Goal: Task Accomplishment & Management: Manage account settings

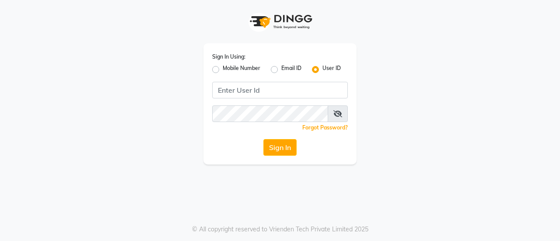
click at [216, 65] on div "Mobile Number" at bounding box center [236, 69] width 48 height 11
click at [223, 70] on label "Mobile Number" at bounding box center [242, 69] width 38 height 11
click at [223, 70] on input "Mobile Number" at bounding box center [226, 67] width 6 height 6
radio input "true"
radio input "false"
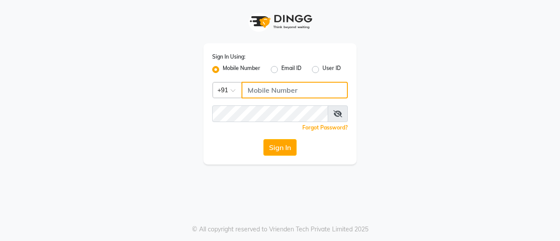
click at [250, 91] on input "Username" at bounding box center [295, 90] width 106 height 17
type input "9494878202"
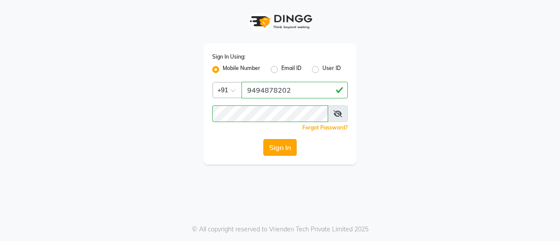
click at [274, 144] on button "Sign In" at bounding box center [279, 147] width 33 height 17
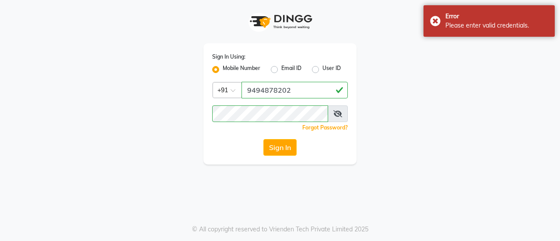
click at [339, 116] on icon at bounding box center [338, 113] width 9 height 7
click at [281, 145] on button "Sign In" at bounding box center [279, 147] width 33 height 17
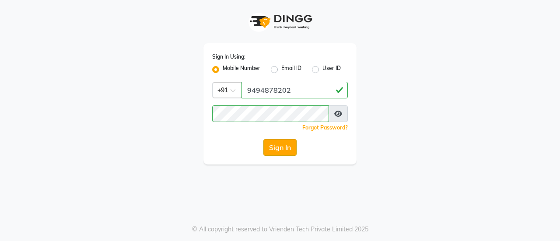
click at [274, 151] on button "Sign In" at bounding box center [279, 147] width 33 height 17
click at [273, 147] on button "Sign In" at bounding box center [279, 147] width 33 height 17
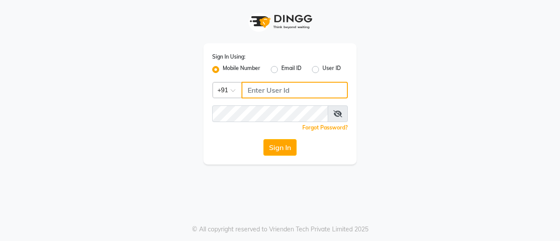
click at [275, 92] on input "Username" at bounding box center [295, 90] width 106 height 17
type input "9494878202"
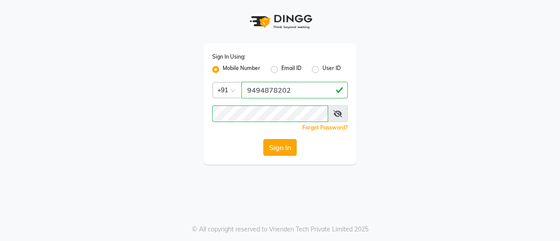
click at [279, 145] on button "Sign In" at bounding box center [279, 147] width 33 height 17
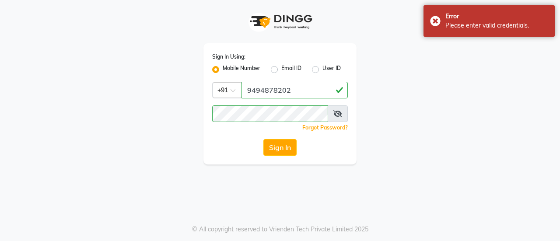
click at [341, 113] on icon at bounding box center [338, 113] width 9 height 7
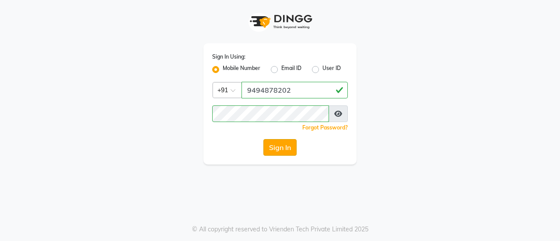
click at [270, 143] on button "Sign In" at bounding box center [279, 147] width 33 height 17
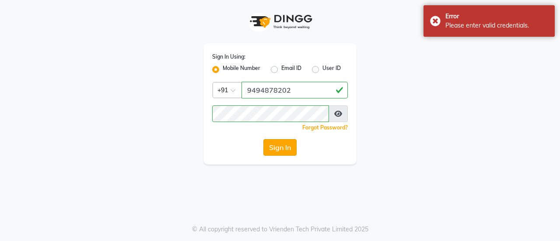
click at [270, 143] on button "Sign In" at bounding box center [279, 147] width 33 height 17
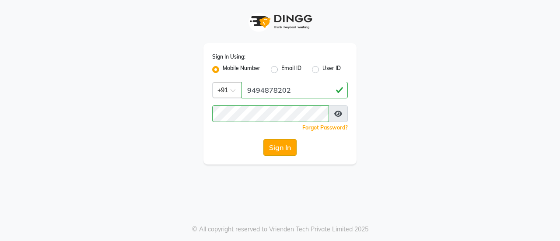
click at [270, 143] on button "Sign In" at bounding box center [279, 147] width 33 height 17
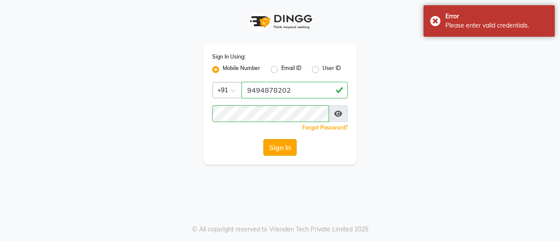
click at [285, 147] on button "Sign In" at bounding box center [279, 147] width 33 height 17
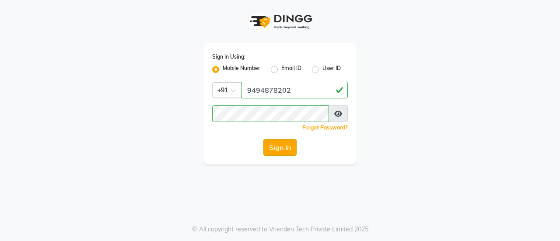
click at [282, 147] on button "Sign In" at bounding box center [279, 147] width 33 height 17
click at [282, 145] on button "Sign In" at bounding box center [279, 147] width 33 height 17
click at [277, 149] on button "Sign In" at bounding box center [279, 147] width 33 height 17
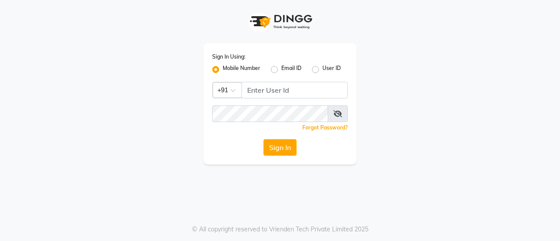
click at [267, 101] on div "Sign In Using: Mobile Number Email ID User ID Country Code × +91 Remember me Fo…" at bounding box center [280, 103] width 153 height 121
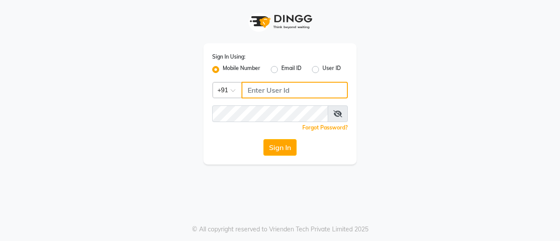
click at [267, 91] on input "Username" at bounding box center [295, 90] width 106 height 17
type input "9494878202"
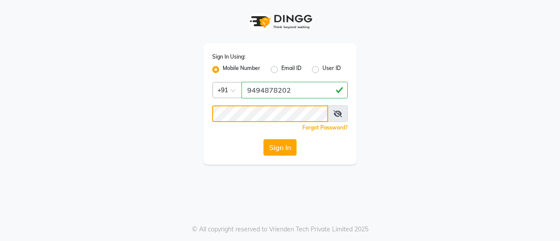
click at [263, 139] on button "Sign In" at bounding box center [279, 147] width 33 height 17
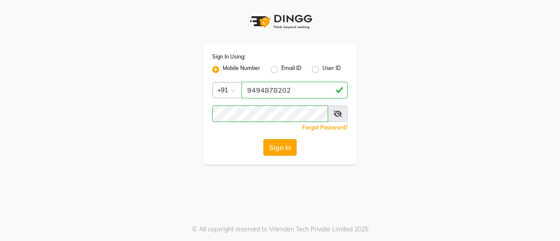
click at [271, 142] on button "Sign In" at bounding box center [279, 147] width 33 height 17
click at [277, 142] on button "Sign In" at bounding box center [279, 147] width 33 height 17
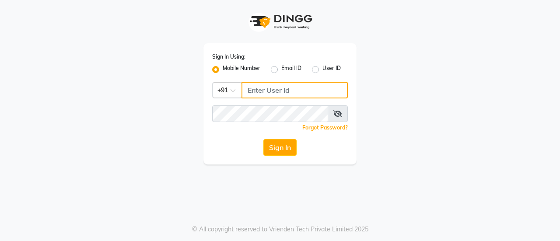
click at [259, 91] on input "Username" at bounding box center [295, 90] width 106 height 17
type input "9494878202"
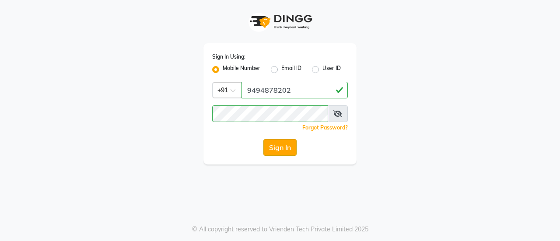
click at [272, 144] on button "Sign In" at bounding box center [279, 147] width 33 height 17
click at [281, 147] on button "Sign In" at bounding box center [279, 147] width 33 height 17
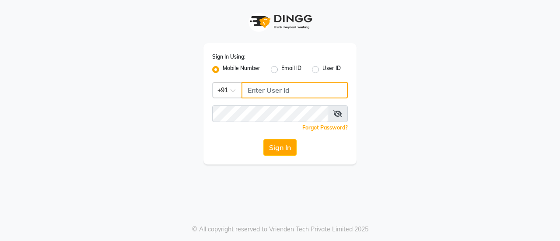
click at [267, 90] on input "Username" at bounding box center [295, 90] width 106 height 17
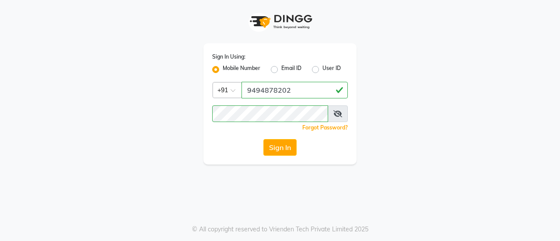
click at [334, 116] on icon at bounding box center [338, 113] width 9 height 7
click at [288, 145] on button "Sign In" at bounding box center [279, 147] width 33 height 17
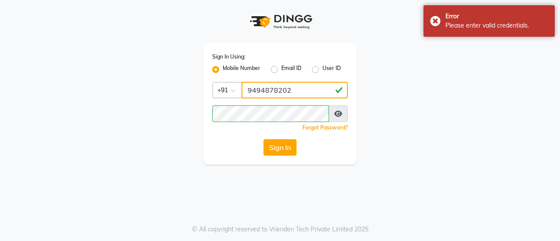
drag, startPoint x: 297, startPoint y: 91, endPoint x: 241, endPoint y: 93, distance: 56.1
click at [241, 93] on div "Country Code × [PHONE_NUMBER]" at bounding box center [280, 90] width 136 height 17
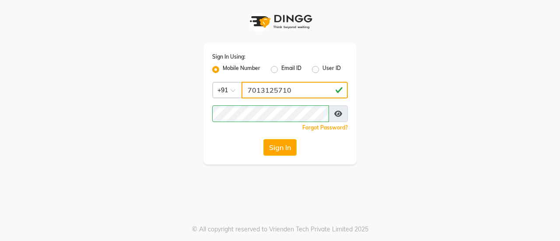
type input "7013125710"
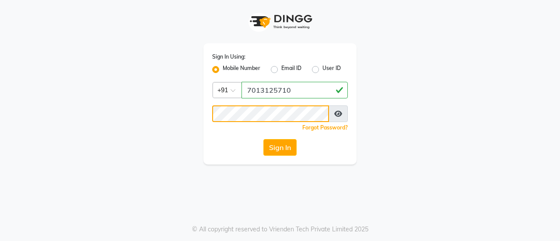
click at [179, 130] on div "Sign In Using: Mobile Number Email ID User ID Country Code × [PHONE_NUMBER] Rem…" at bounding box center [280, 82] width 499 height 165
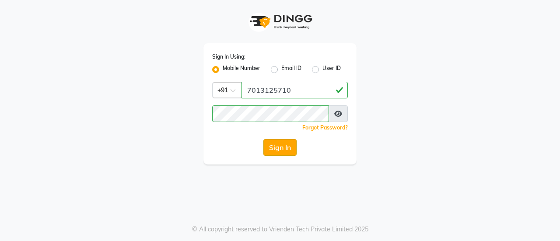
click at [273, 142] on button "Sign In" at bounding box center [279, 147] width 33 height 17
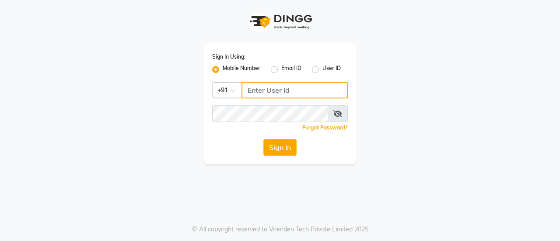
click at [251, 88] on input "Username" at bounding box center [295, 90] width 106 height 17
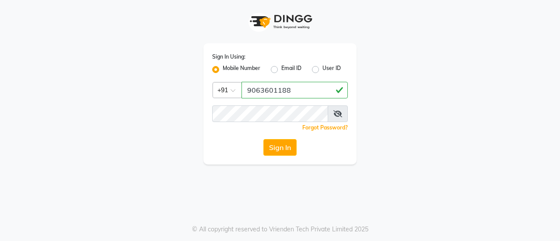
click at [247, 116] on div "Sign In Using: Mobile Number Email ID User ID Country Code × [PHONE_NUMBER] Rem…" at bounding box center [280, 103] width 153 height 121
click at [272, 143] on button "Sign In" at bounding box center [279, 147] width 33 height 17
click at [378, 178] on div "Sign In Using: Mobile Number Email ID User ID Country Code × [PHONE_NUMBER] Rem…" at bounding box center [280, 120] width 560 height 241
click at [280, 146] on button "Sign In" at bounding box center [279, 147] width 33 height 17
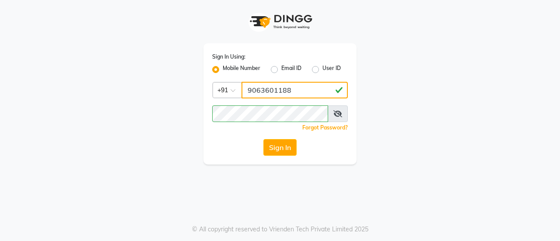
drag, startPoint x: 297, startPoint y: 91, endPoint x: 246, endPoint y: 94, distance: 50.8
click at [246, 94] on input "9063601188" at bounding box center [295, 90] width 106 height 17
type input "8639207547"
click at [338, 117] on span at bounding box center [338, 113] width 20 height 17
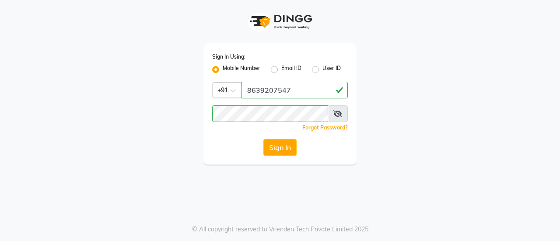
click at [338, 113] on icon at bounding box center [338, 113] width 9 height 7
click at [283, 146] on button "Sign In" at bounding box center [279, 147] width 33 height 17
click at [323, 71] on label "User ID" at bounding box center [332, 69] width 18 height 11
click at [323, 70] on input "User ID" at bounding box center [326, 67] width 6 height 6
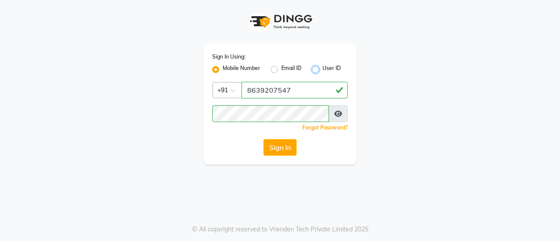
radio input "true"
radio input "false"
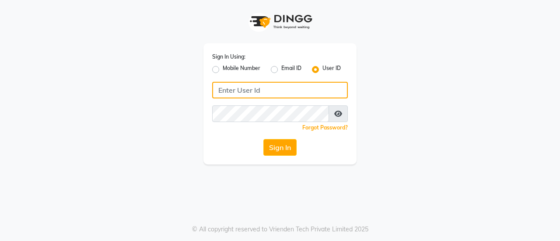
click at [286, 90] on input "Username" at bounding box center [280, 90] width 136 height 17
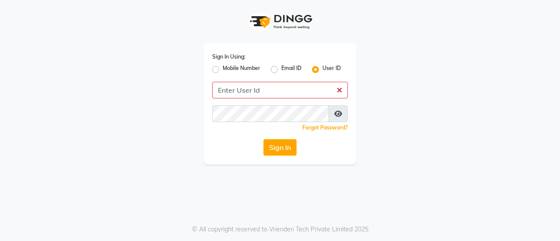
click at [223, 72] on label "Mobile Number" at bounding box center [242, 69] width 38 height 11
click at [223, 70] on input "Mobile Number" at bounding box center [226, 67] width 6 height 6
radio input "true"
radio input "false"
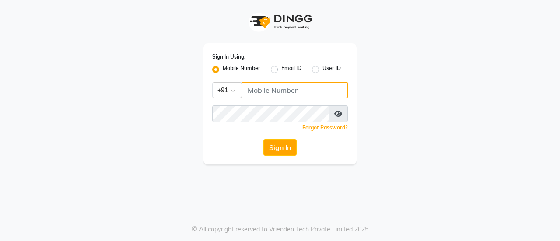
click at [245, 93] on input "Username" at bounding box center [295, 90] width 106 height 17
type input "9494878202"
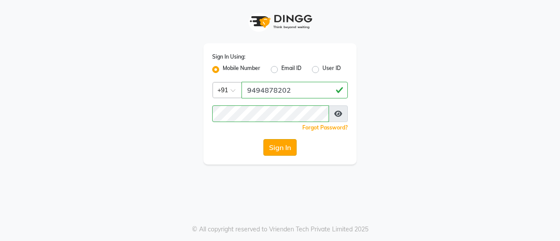
click at [275, 144] on button "Sign In" at bounding box center [279, 147] width 33 height 17
click at [337, 112] on icon at bounding box center [338, 113] width 8 height 7
click at [280, 148] on button "Sign In" at bounding box center [279, 147] width 33 height 17
